Goal: Task Accomplishment & Management: Manage account settings

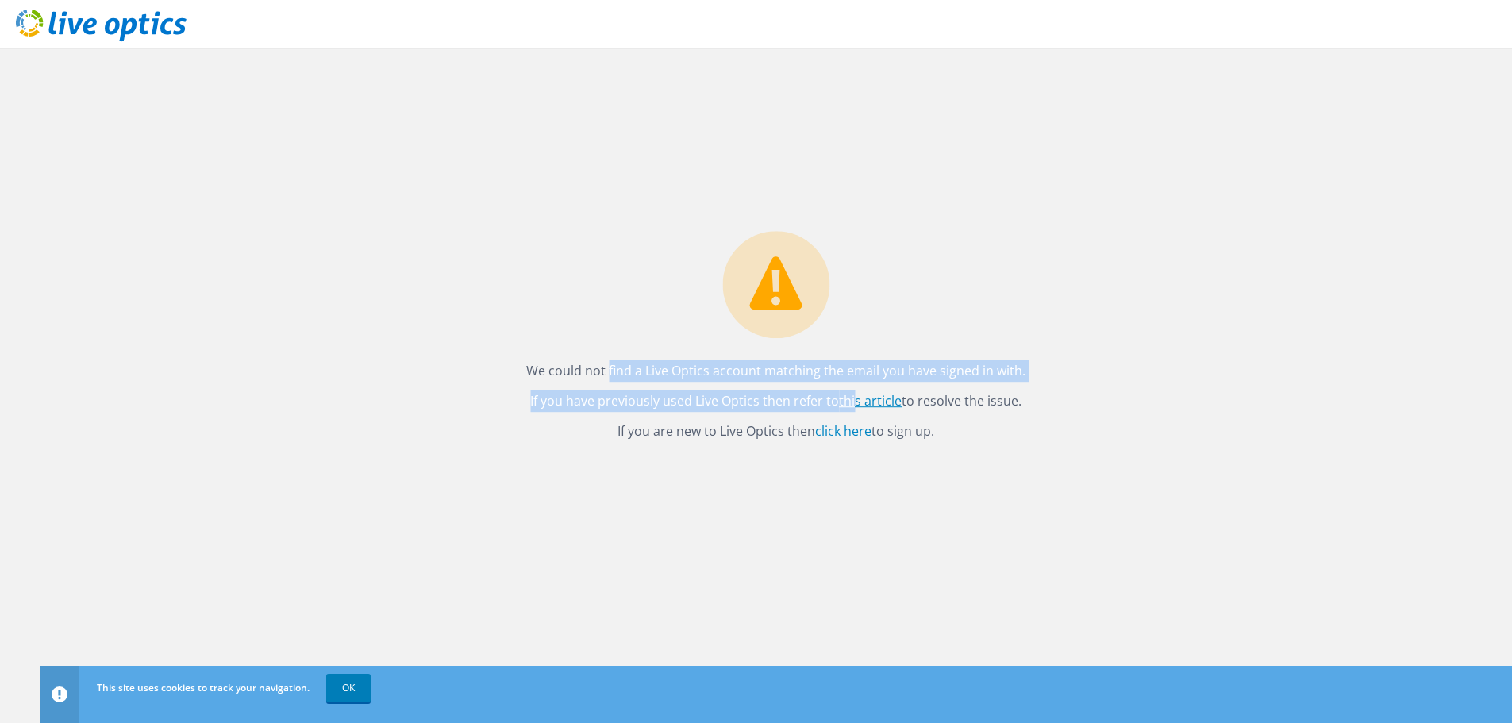
drag, startPoint x: 560, startPoint y: 374, endPoint x: 857, endPoint y: 402, distance: 298.2
click at [857, 402] on div "We could not find a Live Optics account matching the email you have signed in w…" at bounding box center [775, 340] width 531 height 219
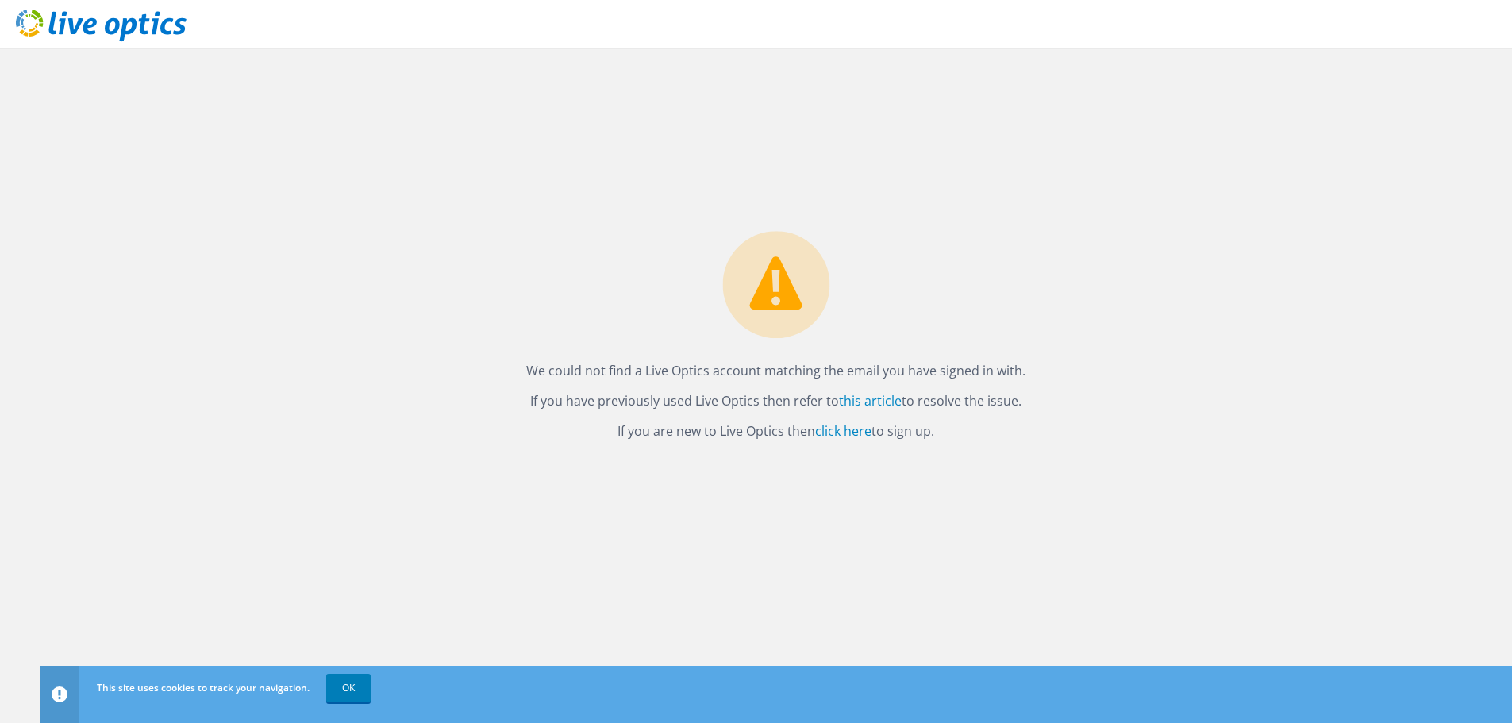
click at [754, 510] on div "We could not find a Live Optics account matching the email you have signed in w…" at bounding box center [776, 386] width 1473 height 676
drag, startPoint x: 532, startPoint y: 375, endPoint x: 699, endPoint y: 373, distance: 167.5
click at [699, 373] on p "We could not find a Live Optics account matching the email you have signed in w…" at bounding box center [775, 371] width 499 height 22
click at [657, 391] on p "If you have previously used Live Optics then refer to this article to resolve t…" at bounding box center [775, 401] width 499 height 22
drag, startPoint x: 622, startPoint y: 430, endPoint x: 667, endPoint y: 432, distance: 45.3
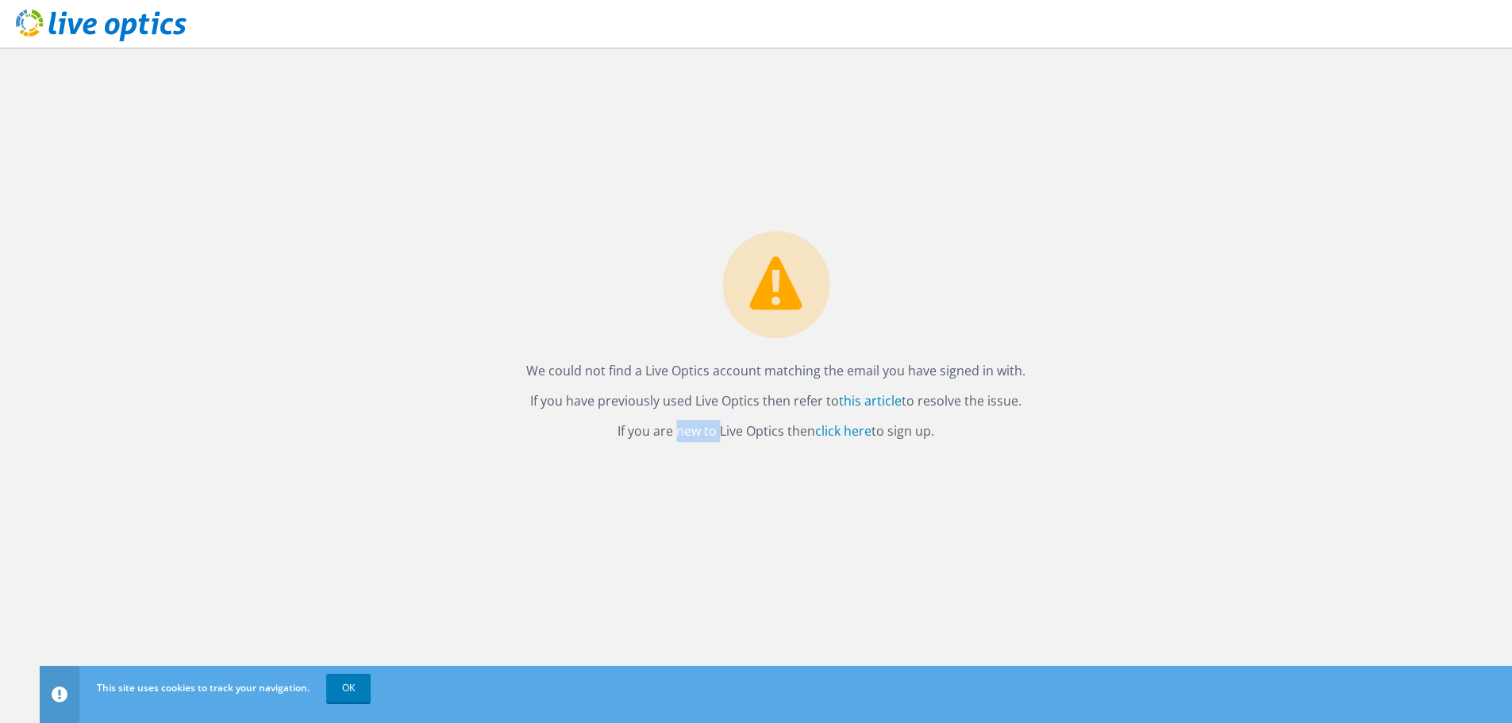
click at [667, 432] on p "If you are new to Live Optics then click here to sign up." at bounding box center [775, 431] width 499 height 22
click at [664, 479] on div "We could not find a Live Optics account matching the email you have signed in w…" at bounding box center [776, 386] width 1473 height 676
click at [843, 434] on link "click here" at bounding box center [843, 430] width 56 height 17
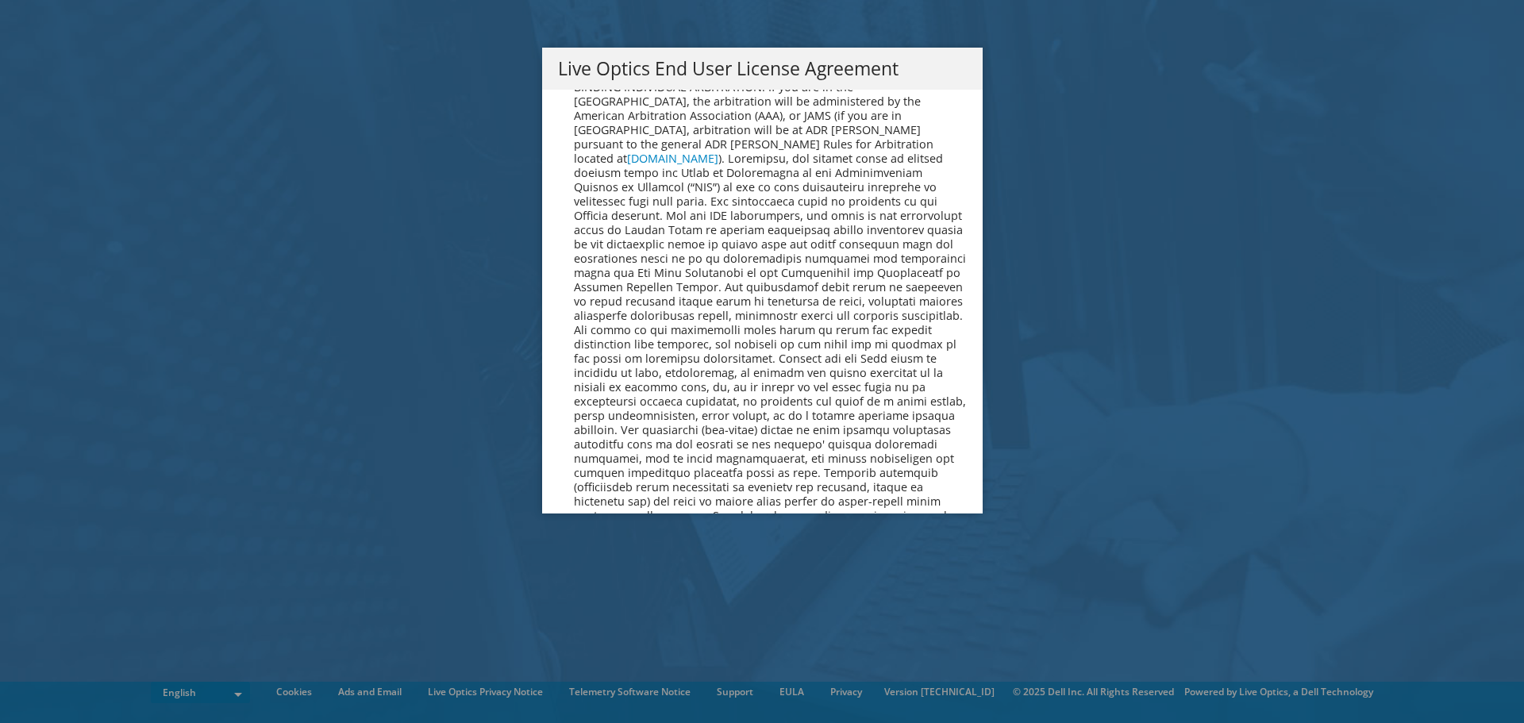
scroll to position [6003, 0]
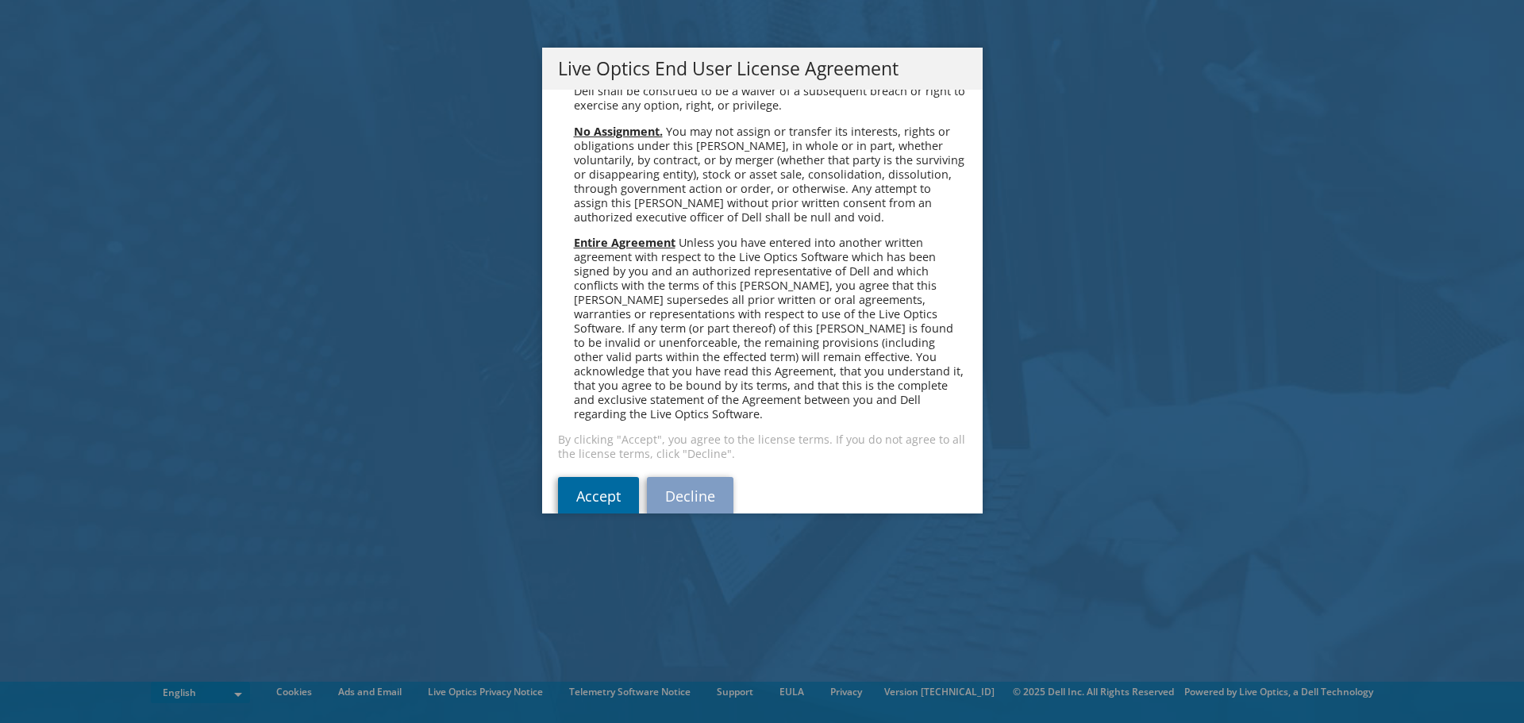
click at [583, 478] on link "Accept" at bounding box center [598, 496] width 81 height 38
